Goal: Task Accomplishment & Management: Use online tool/utility

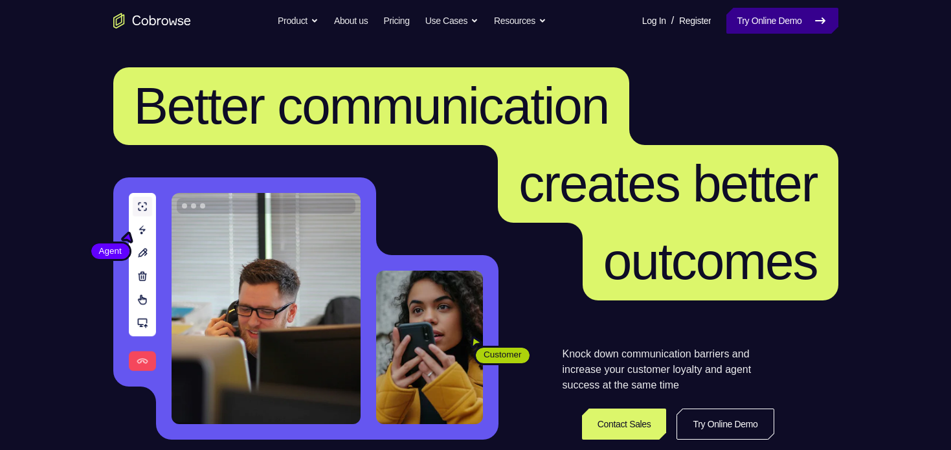
click at [796, 19] on link "Try Online Demo" at bounding box center [782, 21] width 111 height 26
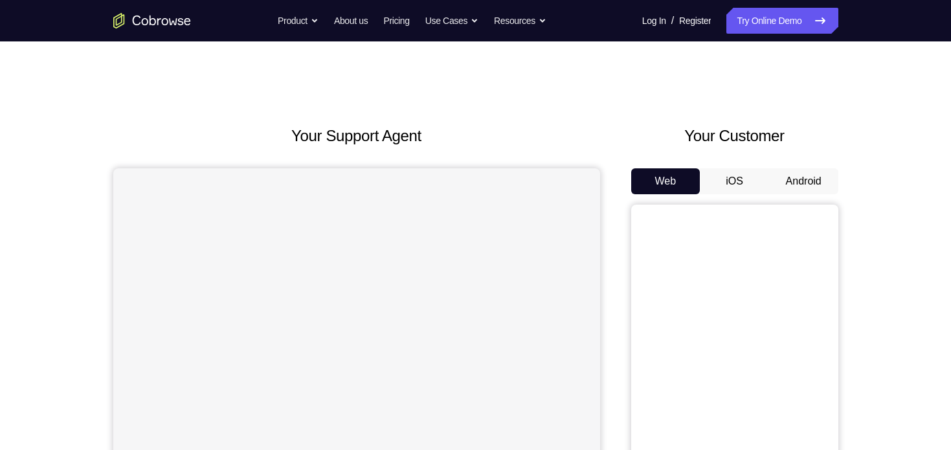
click at [804, 185] on button "Android" at bounding box center [803, 181] width 69 height 26
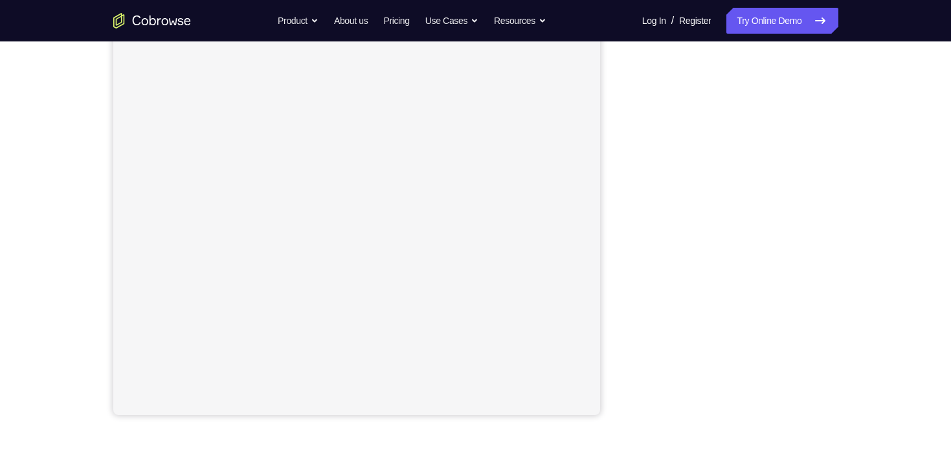
scroll to position [172, 0]
